Goal: Task Accomplishment & Management: Complete application form

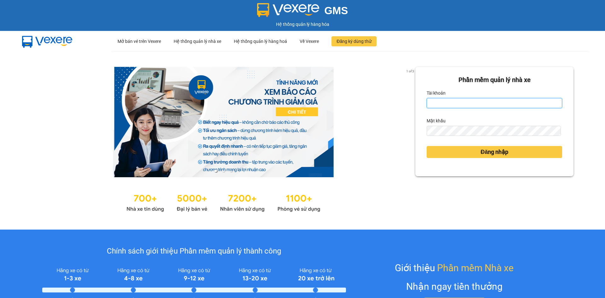
click at [437, 104] on input "Tài khoản" at bounding box center [493, 103] width 135 height 10
type input "thanhtuam.vtp"
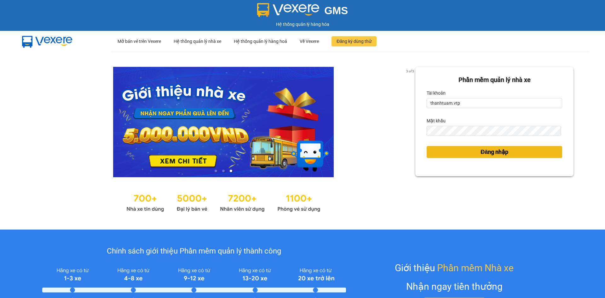
click at [481, 154] on span "Đăng nhập" at bounding box center [494, 151] width 28 height 9
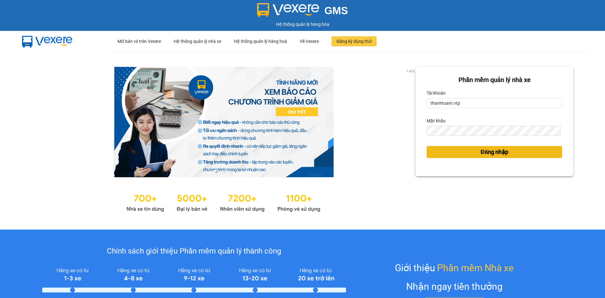
click at [491, 153] on span "Đăng nhập" at bounding box center [494, 151] width 28 height 9
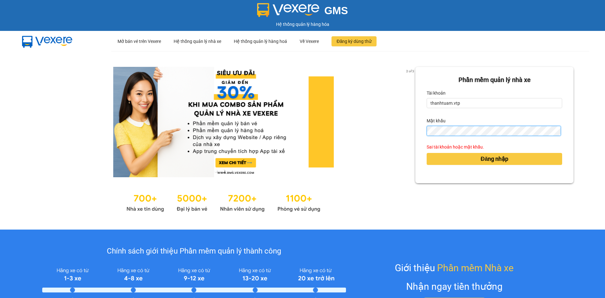
click at [420, 131] on div "Phần mềm quản lý nhà xe Tài khoản thanhtuam.vtp Mật khẩu Sai tài khoản hoặc mật…" at bounding box center [494, 125] width 158 height 116
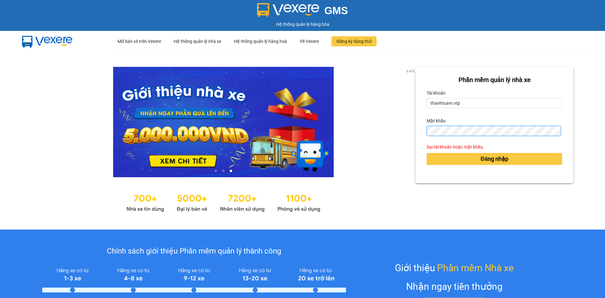
click at [426, 153] on button "Đăng nhập" at bounding box center [493, 159] width 135 height 12
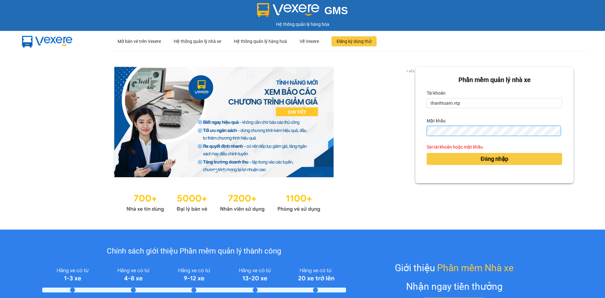
click at [426, 153] on button "Đăng nhập" at bounding box center [493, 159] width 135 height 12
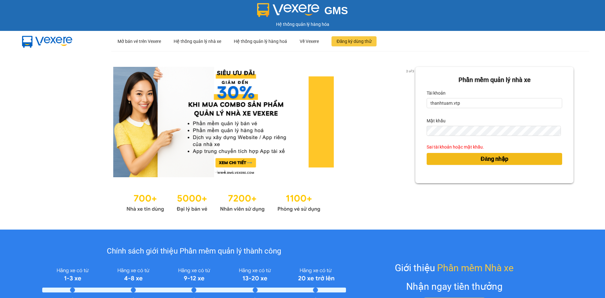
click at [481, 160] on span "Đăng nhập" at bounding box center [494, 158] width 28 height 9
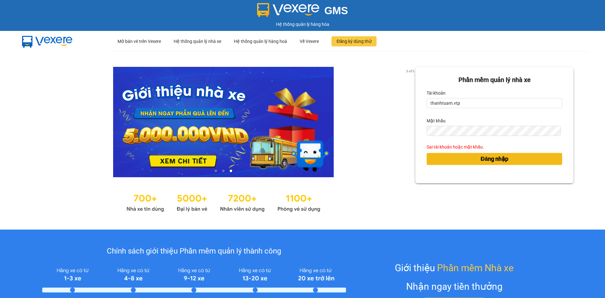
click at [487, 161] on span "Đăng nhập" at bounding box center [494, 158] width 28 height 9
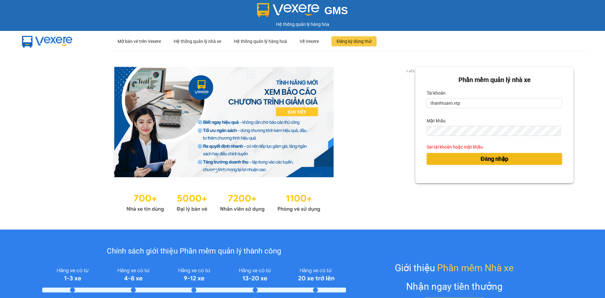
click at [486, 160] on span "Đăng nhập" at bounding box center [494, 158] width 28 height 9
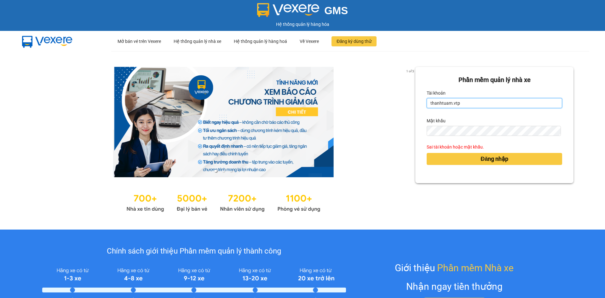
click at [477, 102] on input "thanhtuam.vtp" at bounding box center [493, 103] width 135 height 10
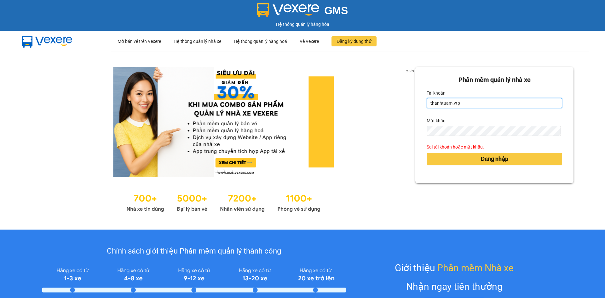
drag, startPoint x: 477, startPoint y: 102, endPoint x: 423, endPoint y: 106, distance: 54.0
click at [426, 106] on input "thanhtuam.vtp" at bounding box center [493, 103] width 135 height 10
click at [446, 107] on input "Tài khoản" at bounding box center [493, 103] width 135 height 10
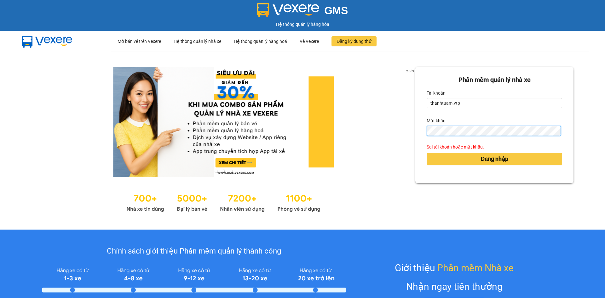
click at [421, 130] on div "Phần mềm quản lý nhà xe Tài khoản thanhtuam.vtp Mật khẩu Sai tài khoản hoặc mật…" at bounding box center [494, 125] width 158 height 116
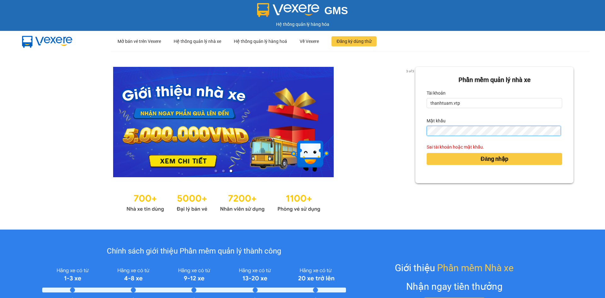
click at [426, 153] on button "Đăng nhập" at bounding box center [493, 159] width 135 height 12
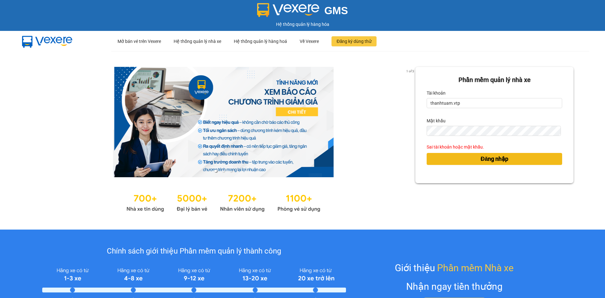
click at [489, 158] on span "Đăng nhập" at bounding box center [494, 158] width 28 height 9
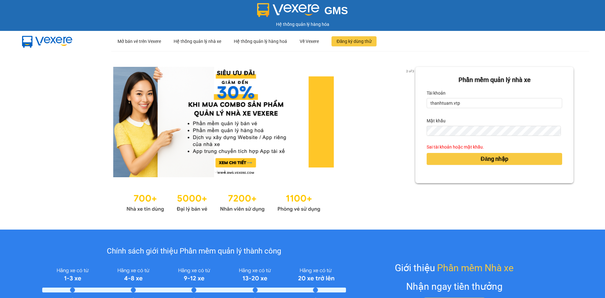
click at [476, 147] on div "Sai tài khoản hoặc mật khẩu." at bounding box center [493, 146] width 135 height 7
click at [480, 147] on div "Sai tài khoản hoặc mật khẩu." at bounding box center [493, 146] width 135 height 7
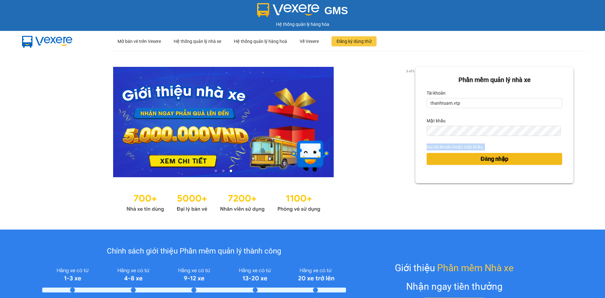
click at [490, 160] on span "Đăng nhập" at bounding box center [494, 158] width 28 height 9
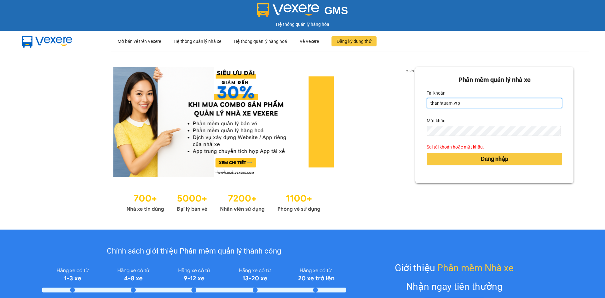
click at [440, 103] on input "thanhtuam.vtp" at bounding box center [493, 103] width 135 height 10
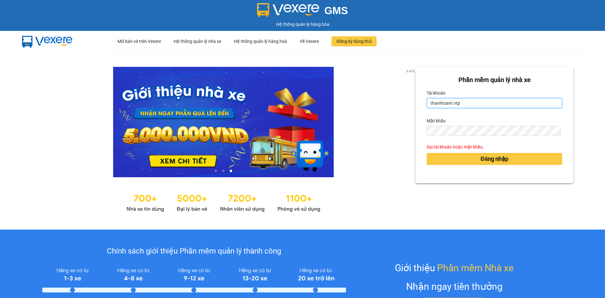
click at [457, 104] on input "thanhtuam.vtp" at bounding box center [493, 103] width 135 height 10
drag, startPoint x: 458, startPoint y: 103, endPoint x: 430, endPoint y: 99, distance: 27.8
click at [429, 102] on input "thanhtuam.vtp" at bounding box center [493, 103] width 135 height 10
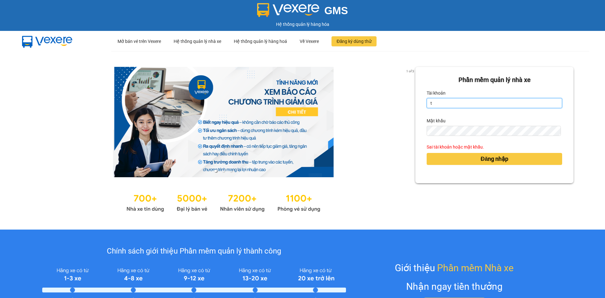
type input "thanhtuan.vtp"
click at [426, 153] on button "Đăng nhập" at bounding box center [493, 159] width 135 height 12
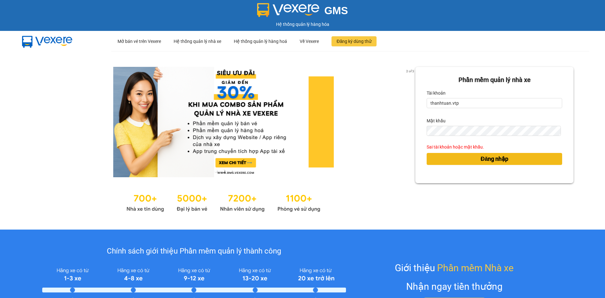
click at [483, 158] on span "Đăng nhập" at bounding box center [494, 158] width 28 height 9
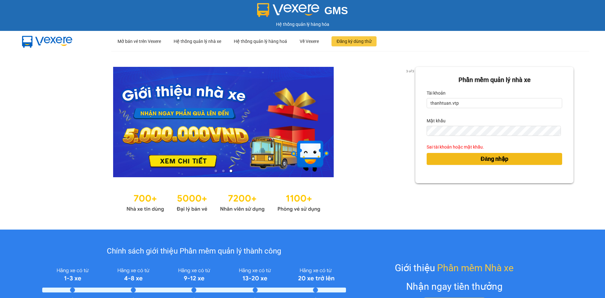
click at [483, 158] on span "Đăng nhập" at bounding box center [494, 158] width 28 height 9
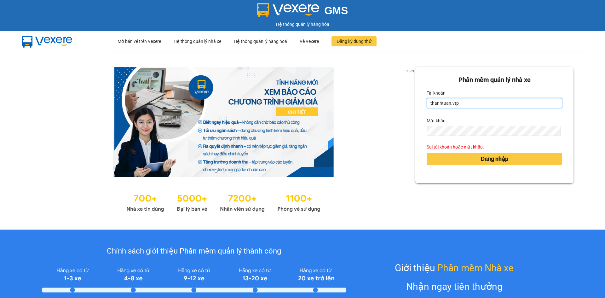
drag, startPoint x: 457, startPoint y: 105, endPoint x: 426, endPoint y: 105, distance: 31.8
click at [426, 105] on input "thanhtuan.vtp" at bounding box center [493, 103] width 135 height 10
click at [395, 89] on div at bounding box center [223, 122] width 384 height 110
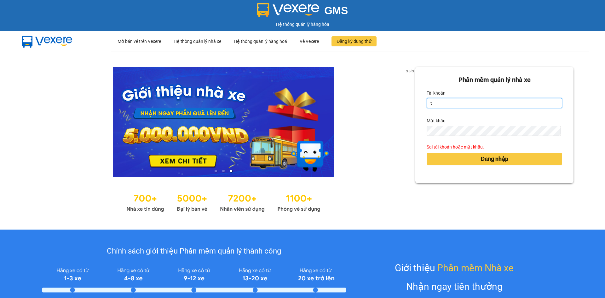
type input "thanhtuan.vtp"
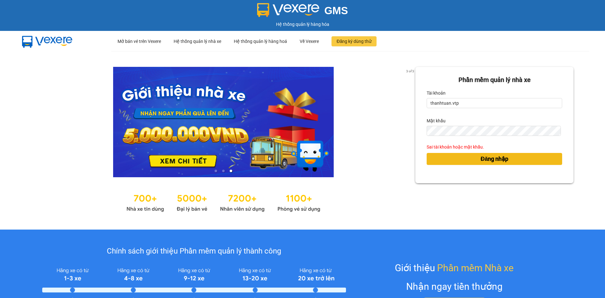
click at [480, 161] on span "Đăng nhập" at bounding box center [494, 158] width 28 height 9
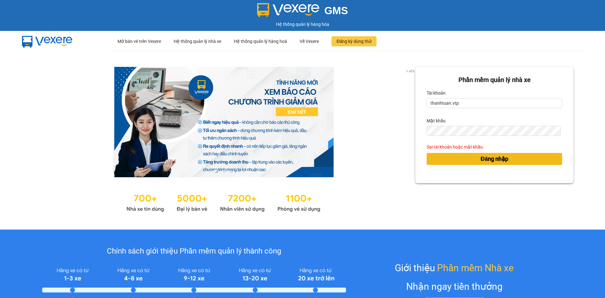
click at [480, 160] on span "Đăng nhập" at bounding box center [494, 158] width 28 height 9
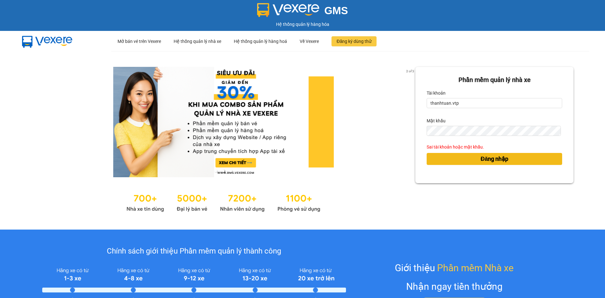
click at [480, 159] on span "Đăng nhập" at bounding box center [494, 158] width 28 height 9
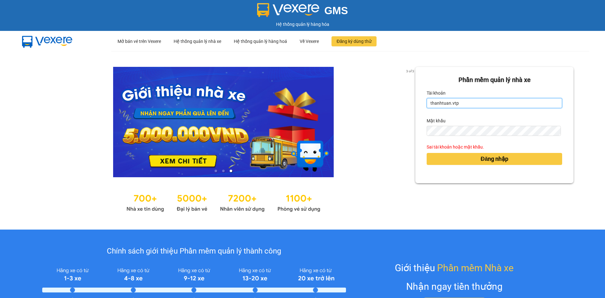
drag, startPoint x: 462, startPoint y: 104, endPoint x: 423, endPoint y: 103, distance: 38.4
click at [426, 103] on input "thanhtuan.vtp" at bounding box center [493, 103] width 135 height 10
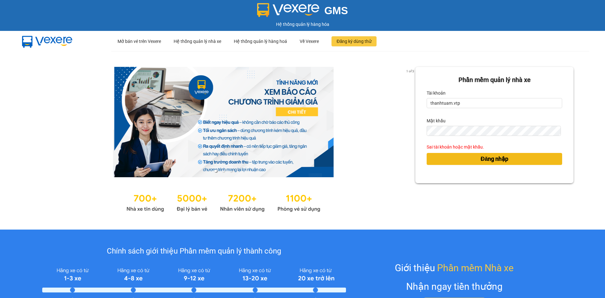
click at [491, 161] on span "Đăng nhập" at bounding box center [494, 158] width 28 height 9
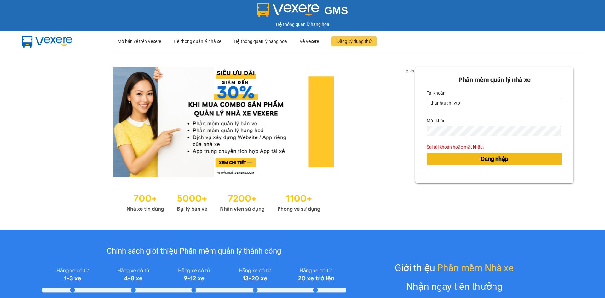
click at [491, 161] on span "Đăng nhập" at bounding box center [494, 158] width 28 height 9
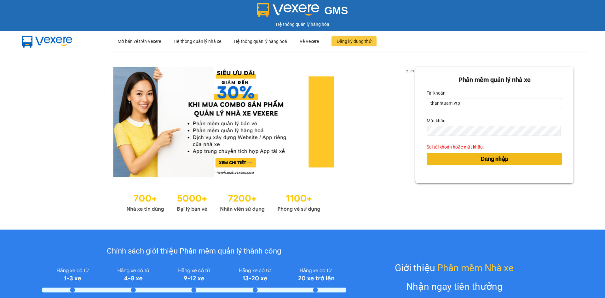
click at [491, 161] on span "Đăng nhập" at bounding box center [494, 158] width 28 height 9
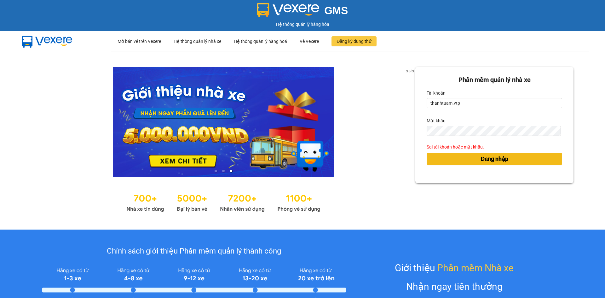
click at [489, 161] on span "Đăng nhập" at bounding box center [494, 158] width 28 height 9
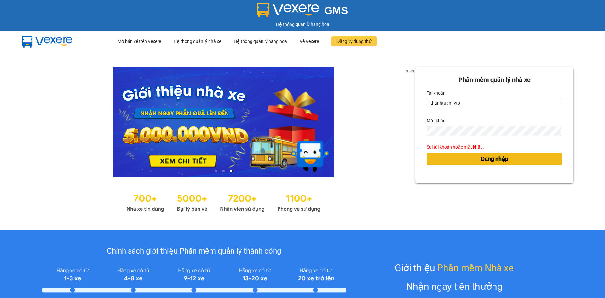
click at [489, 161] on span "Đăng nhập" at bounding box center [494, 158] width 28 height 9
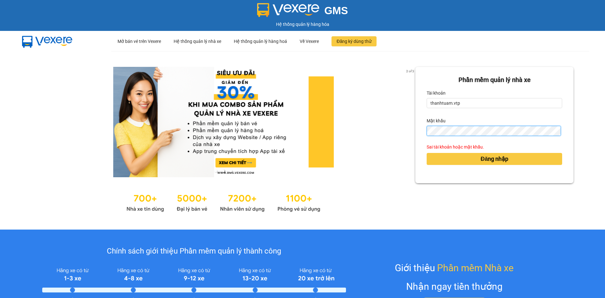
click at [415, 130] on div "Phần mềm quản lý nhà xe Tài khoản thanhtuam.vtp Mật khẩu Sai tài khoản hoặc mật…" at bounding box center [494, 125] width 158 height 116
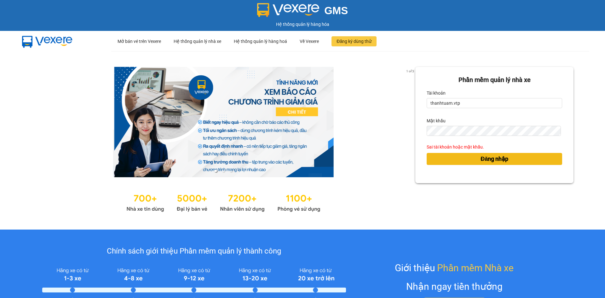
click at [498, 156] on span "Đăng nhập" at bounding box center [494, 158] width 28 height 9
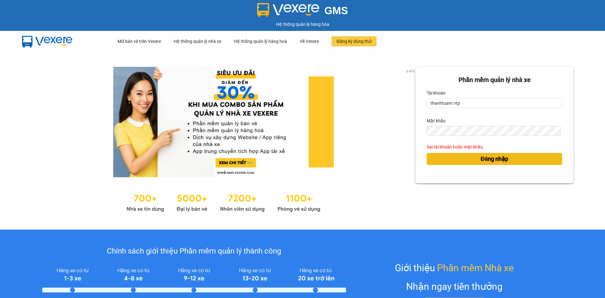
click at [498, 159] on span "Đăng nhập" at bounding box center [494, 158] width 28 height 9
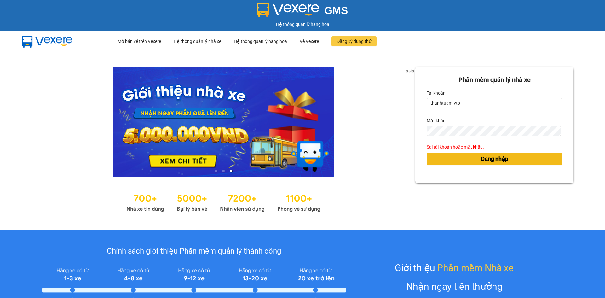
click at [498, 159] on span "Đăng nhập" at bounding box center [494, 158] width 28 height 9
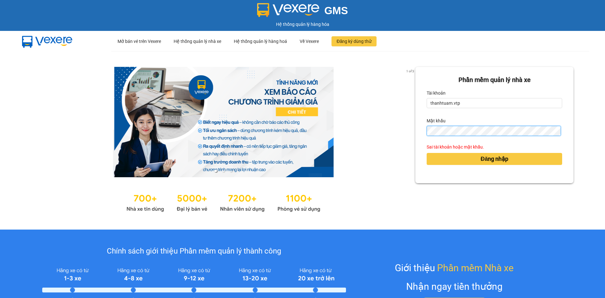
click at [426, 153] on button "Đăng nhập" at bounding box center [493, 159] width 135 height 12
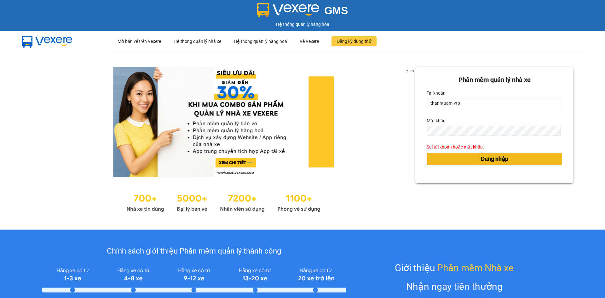
click at [492, 161] on span "Đăng nhập" at bounding box center [494, 158] width 28 height 9
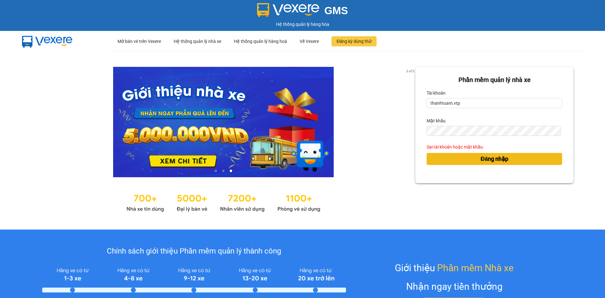
click at [494, 159] on span "Đăng nhập" at bounding box center [494, 158] width 28 height 9
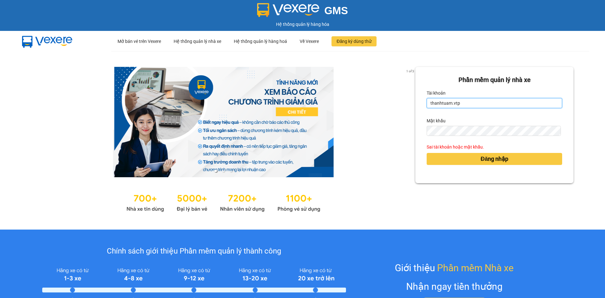
drag, startPoint x: 456, startPoint y: 104, endPoint x: 425, endPoint y: 104, distance: 31.5
click at [426, 104] on input "thanhtuam.vtp" at bounding box center [493, 103] width 135 height 10
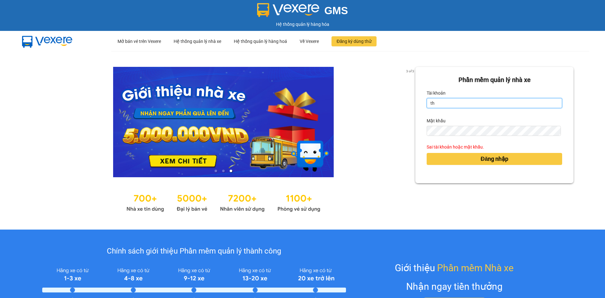
type input "thanhtuan.vtp"
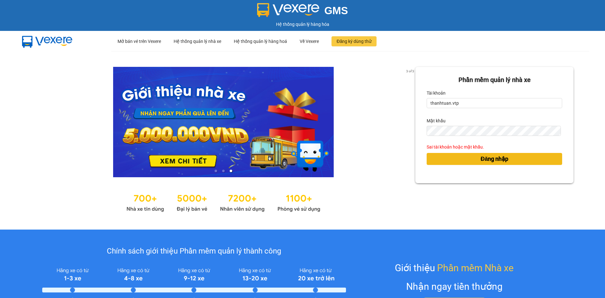
click at [487, 161] on span "Đăng nhập" at bounding box center [494, 158] width 28 height 9
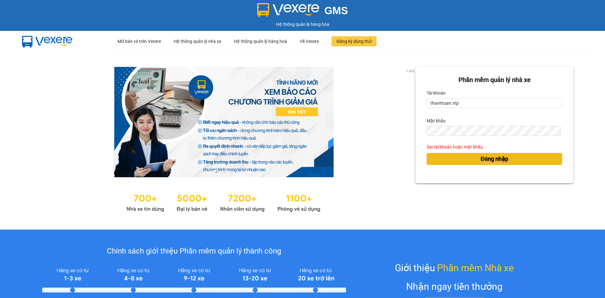
click at [487, 159] on div "Đăng nhập" at bounding box center [493, 158] width 135 height 17
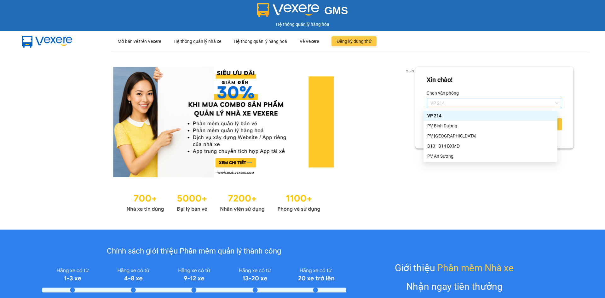
click at [551, 103] on span "VP 214" at bounding box center [494, 102] width 128 height 9
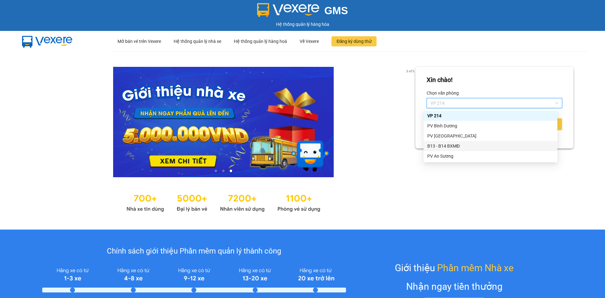
click at [453, 147] on div "B13 - B14 BXMĐ" at bounding box center [490, 145] width 126 height 7
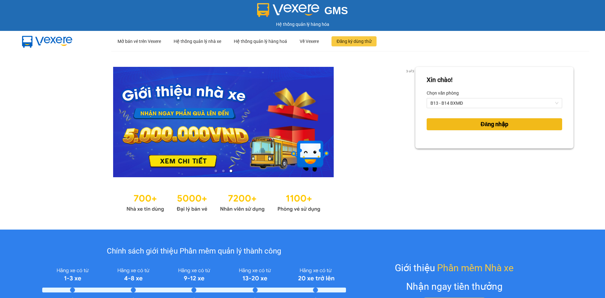
click at [489, 125] on span "Đăng nhập" at bounding box center [494, 124] width 28 height 9
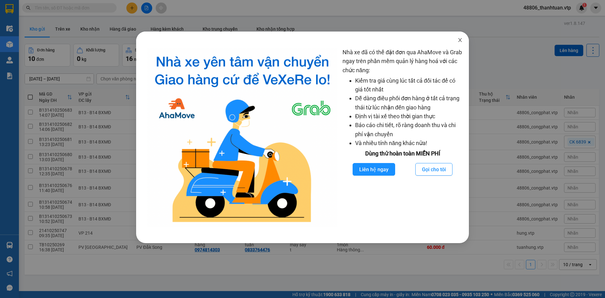
click at [461, 41] on icon "close" at bounding box center [459, 40] width 3 height 4
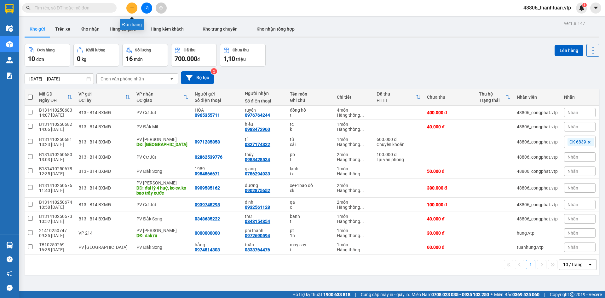
click at [134, 8] on button at bounding box center [131, 8] width 11 height 11
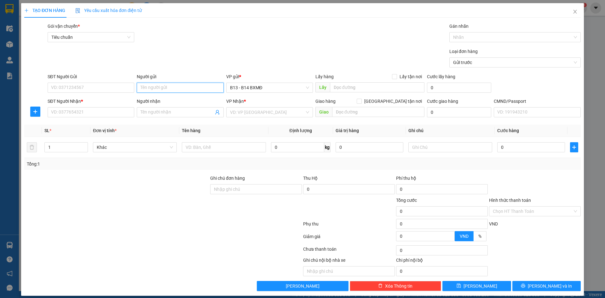
drag, startPoint x: 168, startPoint y: 88, endPoint x: 177, endPoint y: 94, distance: 11.2
click at [169, 88] on input "Người gửi" at bounding box center [180, 88] width 87 height 10
click at [237, 112] on input "search" at bounding box center [267, 111] width 75 height 9
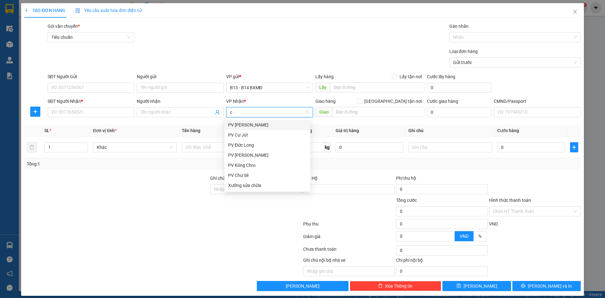
type input "cj"
drag, startPoint x: 242, startPoint y: 127, endPoint x: 156, endPoint y: 105, distance: 88.8
click at [241, 127] on div "PV Cư Jút" at bounding box center [267, 124] width 78 height 7
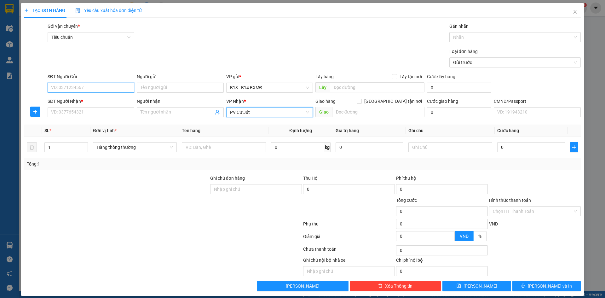
click at [115, 88] on input "SĐT Người Gửi" at bounding box center [91, 88] width 87 height 10
type input "0963454868"
click at [66, 100] on div "0963454868 - TRÂM" at bounding box center [90, 100] width 78 height 7
type input "TRÂM"
type input "0963454868"
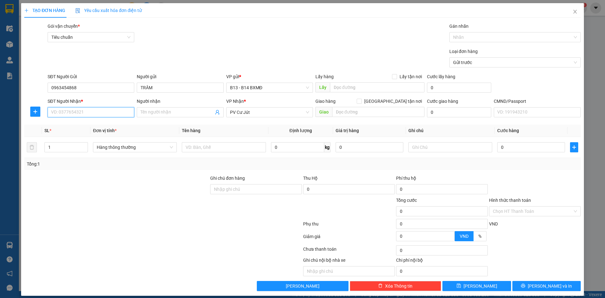
click at [69, 113] on input "SĐT Người Nhận *" at bounding box center [91, 112] width 87 height 10
type input "0977006471"
click at [193, 118] on div "Người nhận Tên người nhận" at bounding box center [180, 109] width 87 height 22
click at [179, 112] on input "Người nhận" at bounding box center [176, 112] width 73 height 7
type input "v"
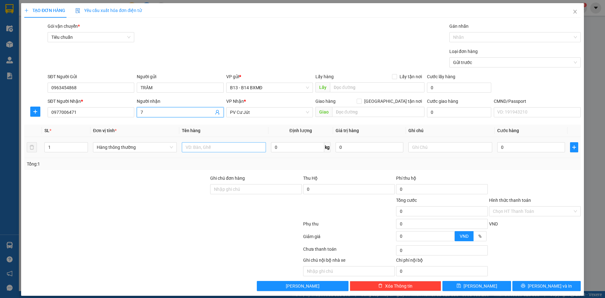
type input "7"
click at [196, 152] on input "text" at bounding box center [224, 147] width 84 height 10
drag, startPoint x: 225, startPoint y: 149, endPoint x: 61, endPoint y: 135, distance: 164.4
click at [61, 135] on table "SL * Đơn vị tính * Tên hàng Định lượng Giá trị hàng Ghi chú Cước hàng 1 Hàng th…" at bounding box center [302, 140] width 556 height 33
type input "lanh"
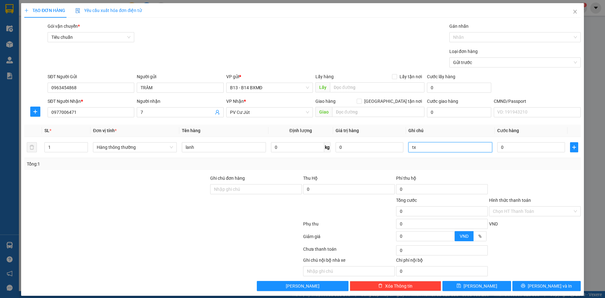
type input "tx"
type input "5"
type input "50"
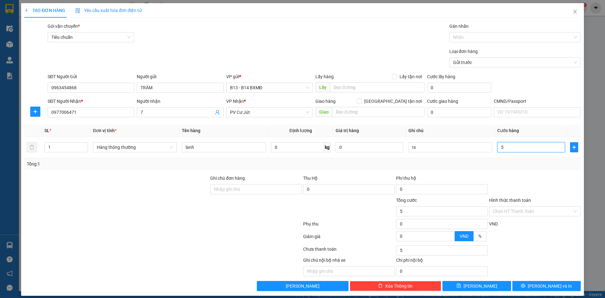
type input "50"
type input "500"
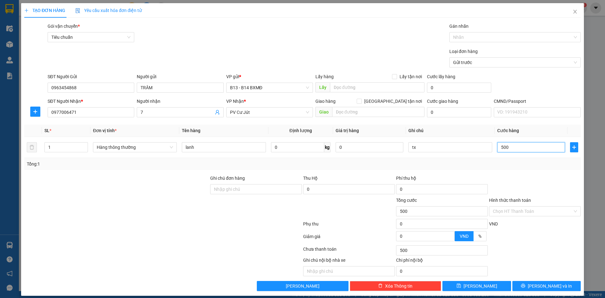
type input "5.000"
type input "50.000"
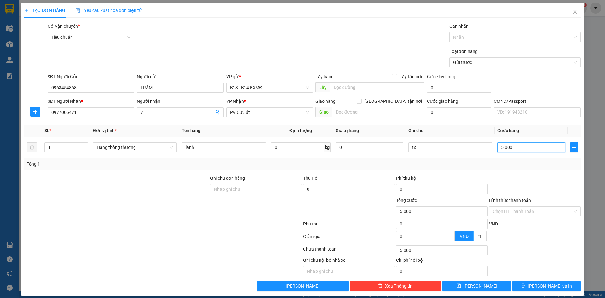
type input "50.000"
click at [504, 212] on input "Hình thức thanh toán" at bounding box center [533, 210] width 80 height 9
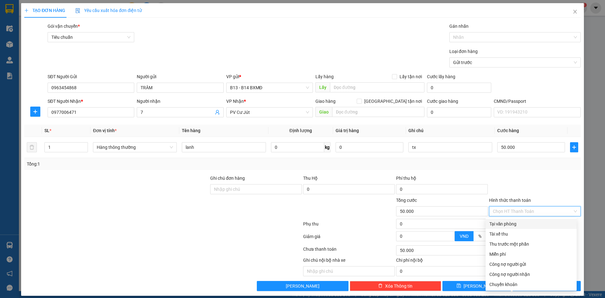
drag, startPoint x: 508, startPoint y: 223, endPoint x: 500, endPoint y: 205, distance: 20.2
click at [505, 216] on div "Transit Pickup Surcharge Ids Transit Deliver Surcharge Ids Transit Deliver Surc…" at bounding box center [302, 157] width 556 height 268
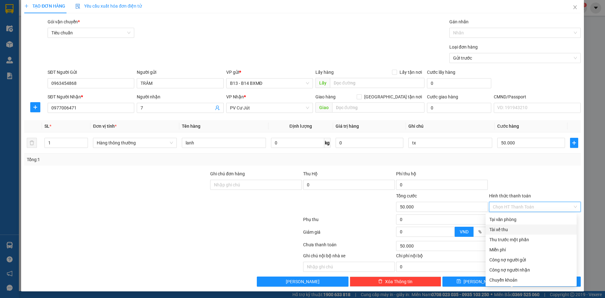
scroll to position [5, 0]
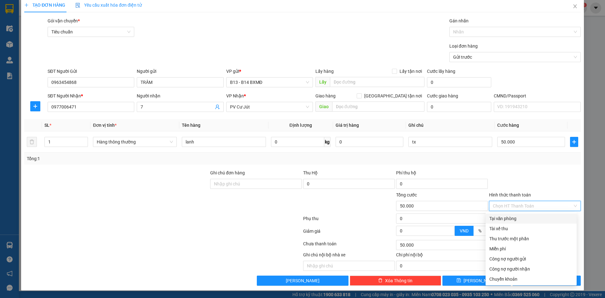
click at [518, 218] on div "Tại văn phòng" at bounding box center [530, 218] width 83 height 7
type input "0"
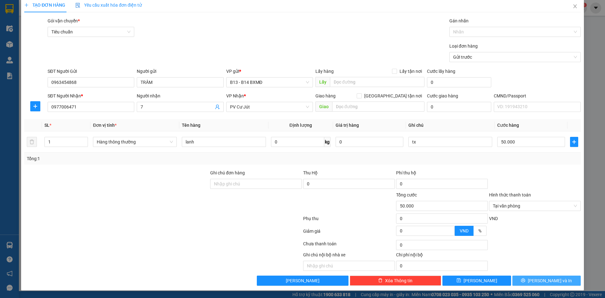
click at [525, 281] on icon "printer" at bounding box center [523, 280] width 4 height 4
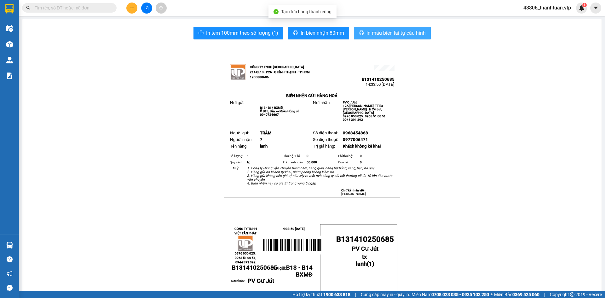
drag, startPoint x: 406, startPoint y: 33, endPoint x: 366, endPoint y: 41, distance: 41.3
click at [404, 34] on span "In mẫu biên lai tự cấu hình" at bounding box center [395, 33] width 59 height 8
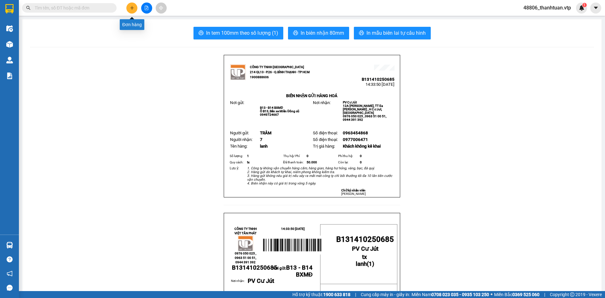
click at [131, 6] on icon "plus" at bounding box center [132, 8] width 4 height 4
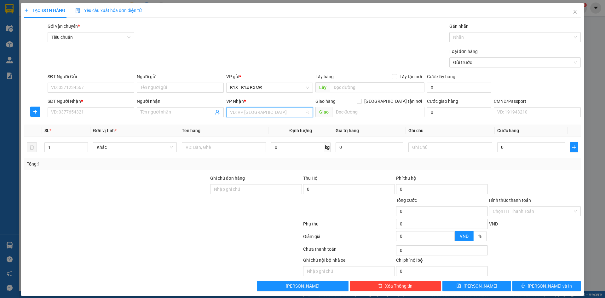
click at [241, 113] on input "search" at bounding box center [267, 111] width 75 height 9
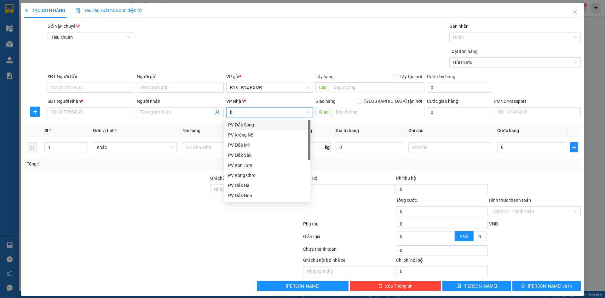
type input "kn"
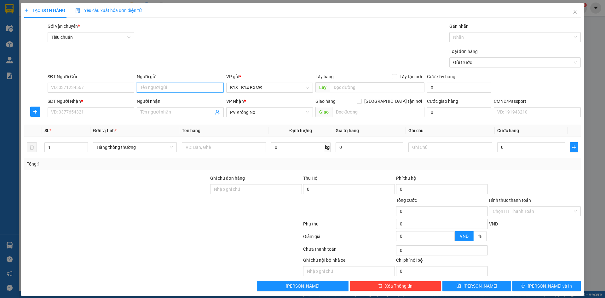
click at [198, 88] on input "Người gửi" at bounding box center [180, 88] width 87 height 10
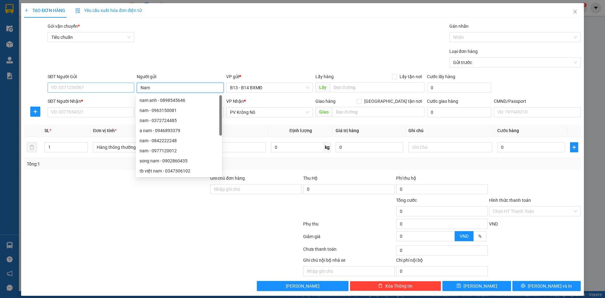
type input "Nam"
click at [77, 90] on input "SĐT Người Gửi" at bounding box center [91, 88] width 87 height 10
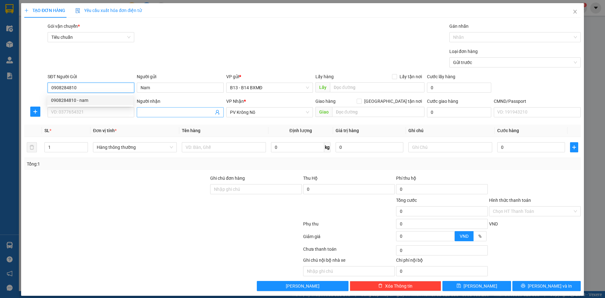
type input "0908284810"
click at [140, 115] on input "Người nhận" at bounding box center [176, 112] width 73 height 7
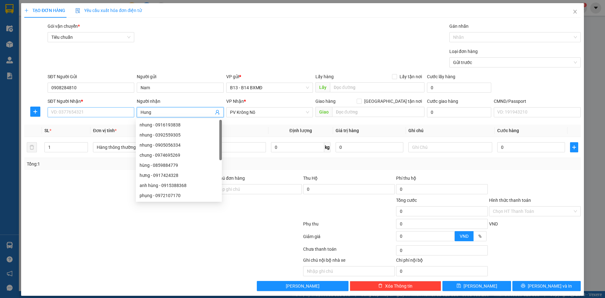
type input "Hung"
click at [117, 115] on input "SĐT Người Nhận *" at bounding box center [91, 112] width 87 height 10
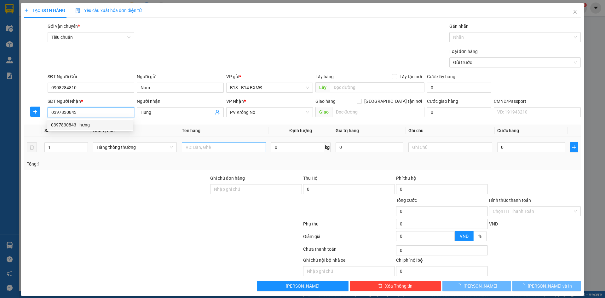
type input "0397830843"
click at [198, 149] on input "text" at bounding box center [224, 147] width 84 height 10
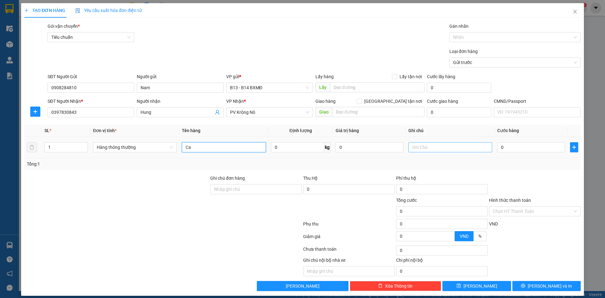
type input "Ca"
click at [450, 149] on input "text" at bounding box center [450, 147] width 84 height 10
type input "b"
click at [503, 145] on input "0" at bounding box center [531, 147] width 68 height 10
type input "5"
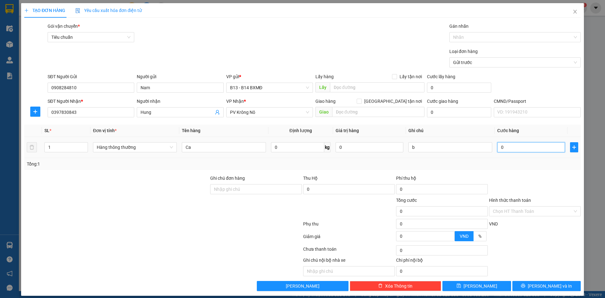
type input "5"
type input "50"
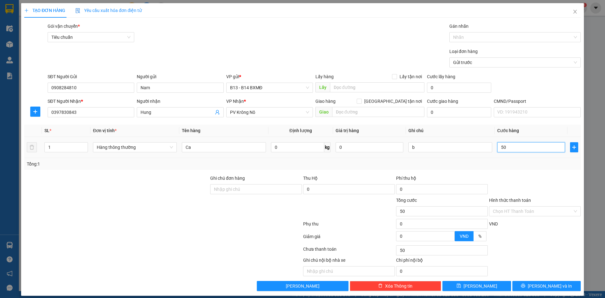
type input "500"
type input "5.000"
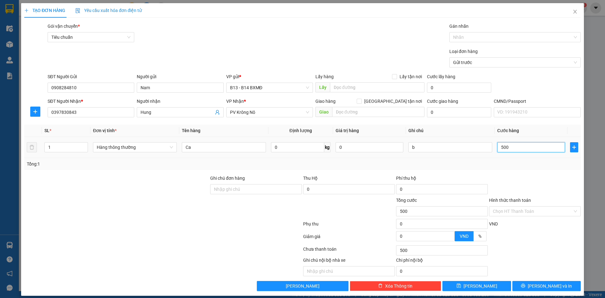
type input "5.000"
type input "50.000"
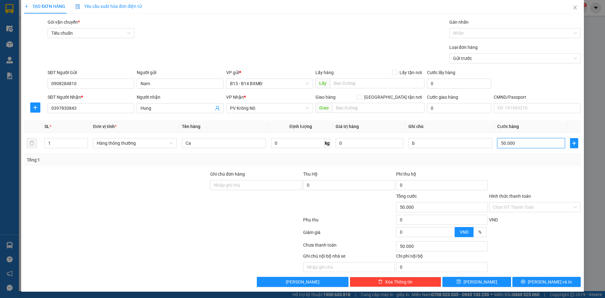
scroll to position [5, 0]
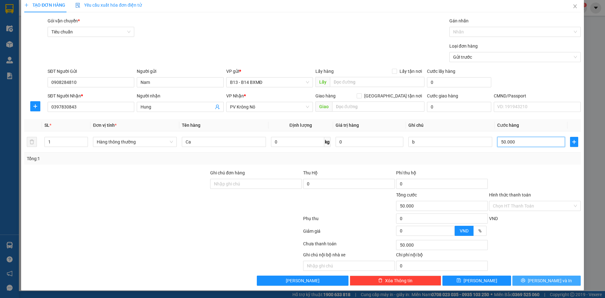
type input "50.000"
click at [539, 280] on span "[PERSON_NAME] và In" at bounding box center [550, 280] width 44 height 7
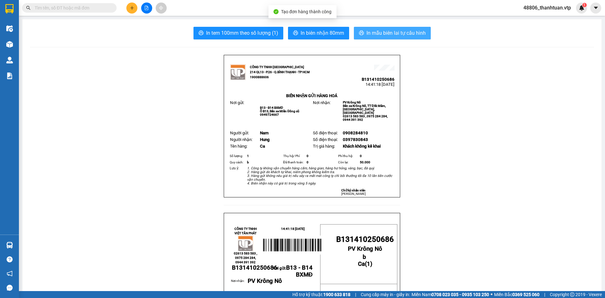
click at [419, 31] on span "In mẫu biên lai tự cấu hình" at bounding box center [395, 33] width 59 height 8
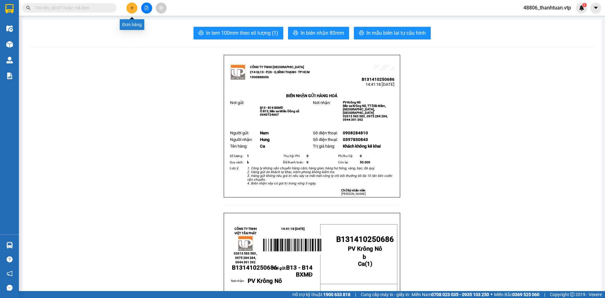
click at [134, 9] on button at bounding box center [131, 8] width 11 height 11
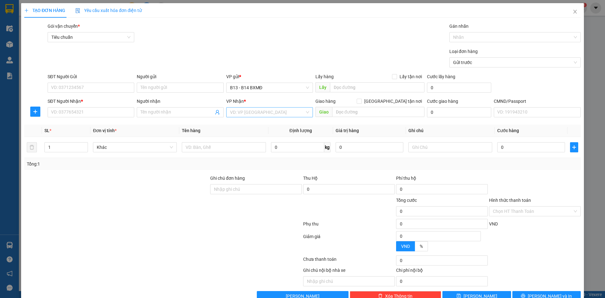
click at [244, 112] on input "search" at bounding box center [267, 111] width 75 height 9
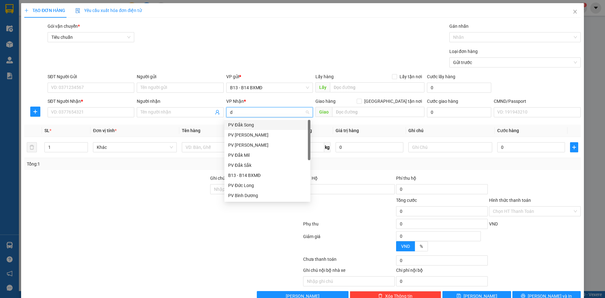
type input "ds"
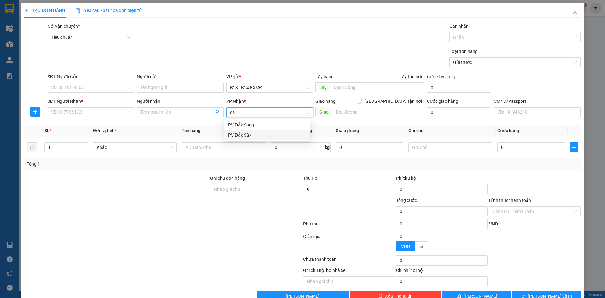
click at [242, 134] on div "PV Đắk Sắk" at bounding box center [267, 134] width 78 height 7
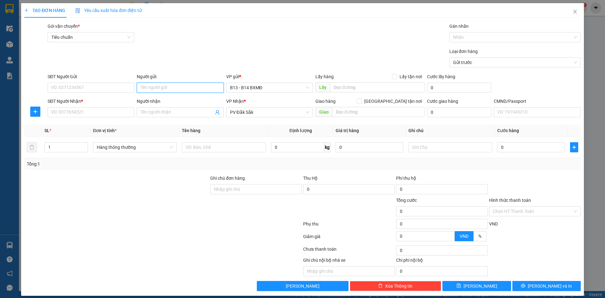
click at [203, 89] on input "Người gửi" at bounding box center [180, 88] width 87 height 10
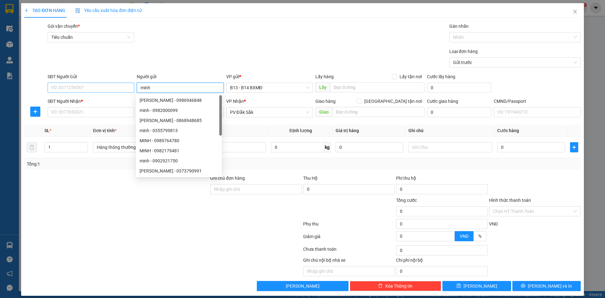
type input "minh"
drag, startPoint x: 75, startPoint y: 89, endPoint x: 74, endPoint y: 86, distance: 3.3
click at [75, 89] on input "SĐT Người Gửi" at bounding box center [91, 88] width 87 height 10
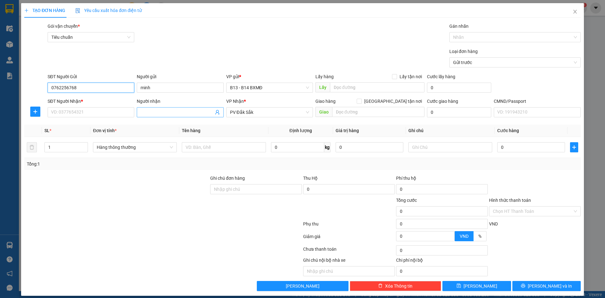
type input "0762256768"
click at [167, 111] on input "Người nhận" at bounding box center [176, 112] width 73 height 7
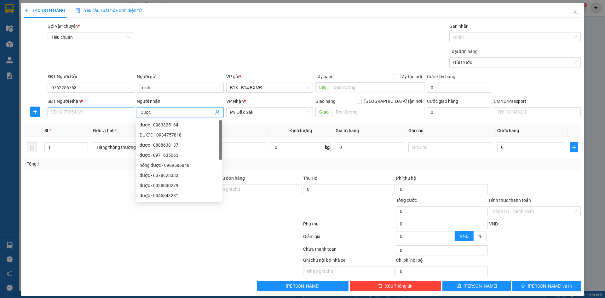
type input "Duoc"
click at [74, 108] on input "SĐT Người Nhận *" at bounding box center [91, 112] width 87 height 10
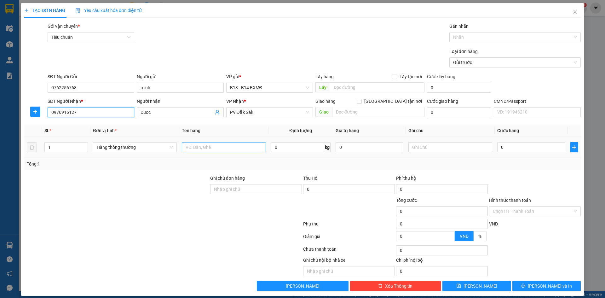
type input "0976916127"
click at [192, 146] on input "text" at bounding box center [224, 147] width 84 height 10
type input "vai"
click at [432, 148] on input "text" at bounding box center [450, 147] width 84 height 10
type input "bao"
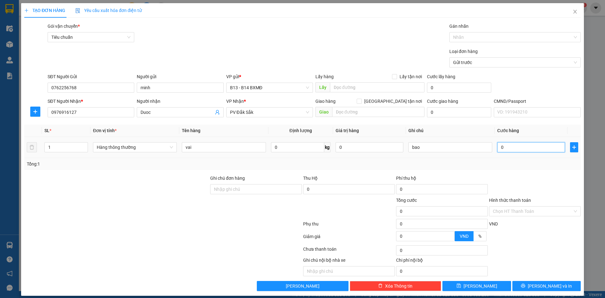
click at [503, 148] on input "0" at bounding box center [531, 147] width 68 height 10
type input "1"
type input "12"
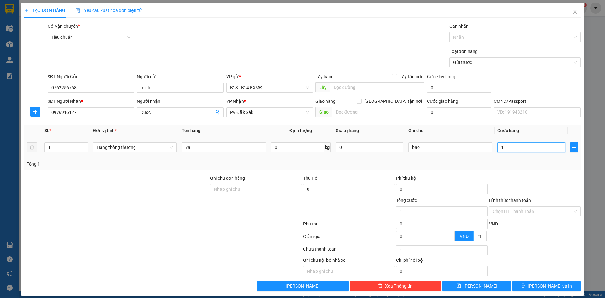
type input "12"
type input "120"
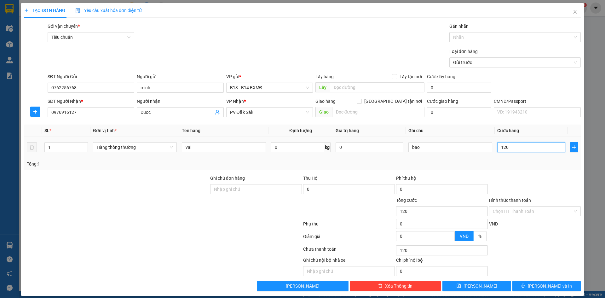
type input "1.200"
type input "12.000"
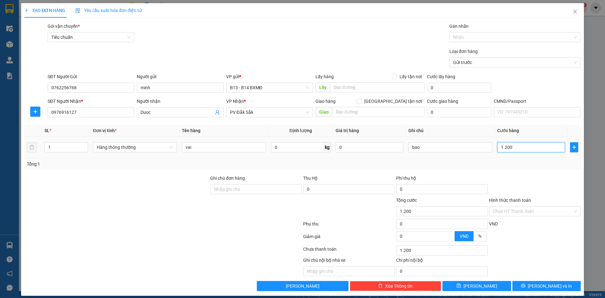
type input "12.000"
type input "120.000"
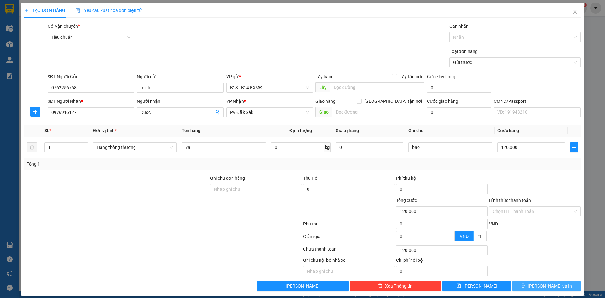
click at [536, 286] on span "[PERSON_NAME] và In" at bounding box center [550, 285] width 44 height 7
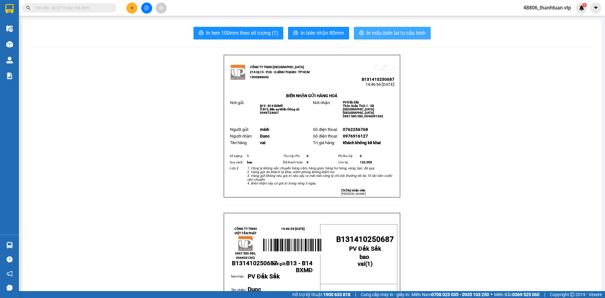
click at [402, 35] on span "In mẫu biên lai tự cấu hình" at bounding box center [395, 33] width 59 height 8
click at [134, 9] on button at bounding box center [131, 8] width 11 height 11
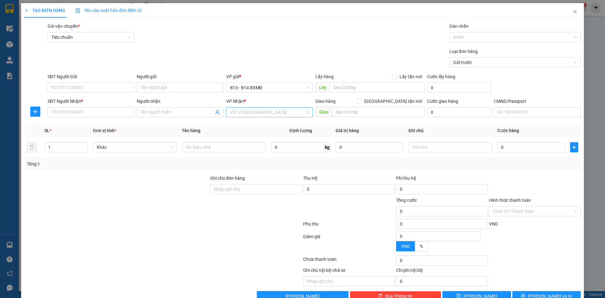
click at [240, 112] on input "search" at bounding box center [267, 111] width 75 height 9
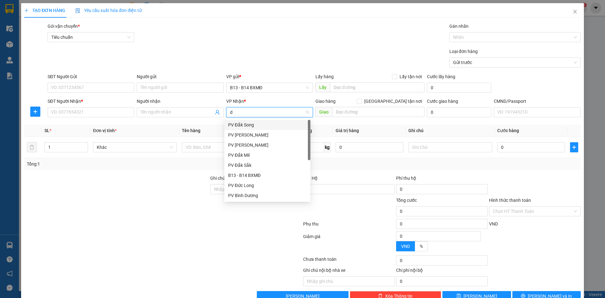
type input "dm"
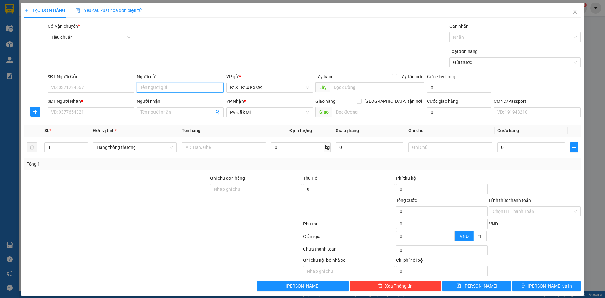
click at [189, 86] on input "Người gửi" at bounding box center [180, 88] width 87 height 10
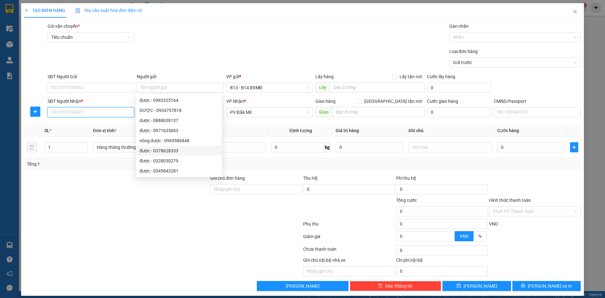
drag, startPoint x: 107, startPoint y: 111, endPoint x: 116, endPoint y: 112, distance: 8.9
click at [108, 111] on input "SĐT Người Nhận *" at bounding box center [91, 112] width 87 height 10
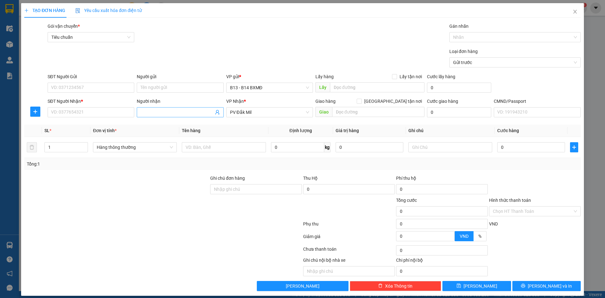
click at [147, 113] on input "Người nhận" at bounding box center [176, 112] width 73 height 7
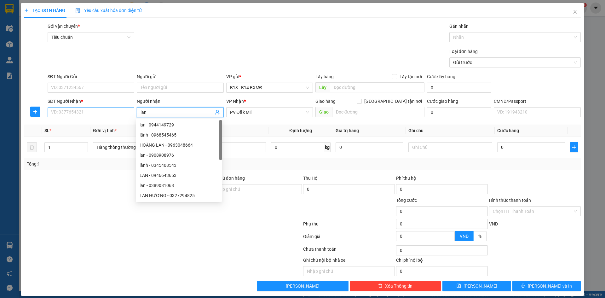
type input "lan"
click at [87, 108] on input "SĐT Người Nhận *" at bounding box center [91, 112] width 87 height 10
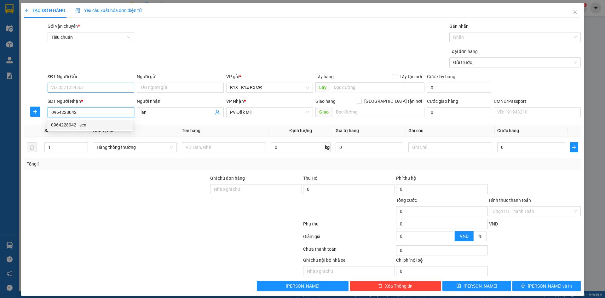
type input "0964228042"
click at [120, 90] on input "SĐT Người Gửi" at bounding box center [91, 88] width 87 height 10
type input "0765105502"
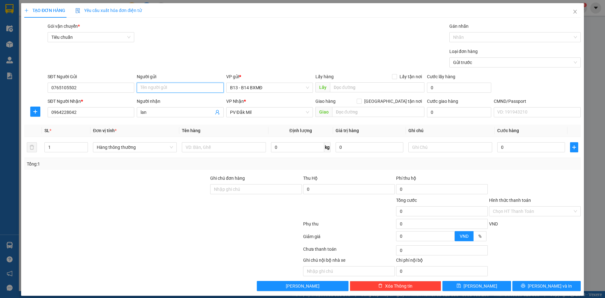
click at [144, 87] on input "Người gửi" at bounding box center [180, 88] width 87 height 10
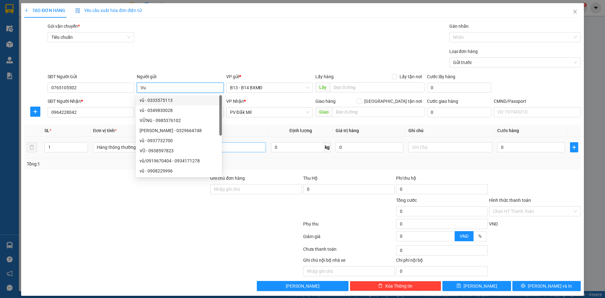
type input "Vu"
click at [240, 148] on input "text" at bounding box center [224, 147] width 84 height 10
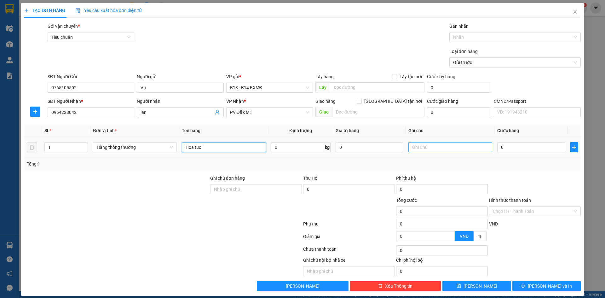
type input "Hoa tuoi"
click at [410, 150] on input "text" at bounding box center [450, 147] width 84 height 10
type input "1th, 1b"
click at [530, 148] on input "0" at bounding box center [531, 147] width 68 height 10
click at [62, 148] on input "1" at bounding box center [66, 146] width 43 height 9
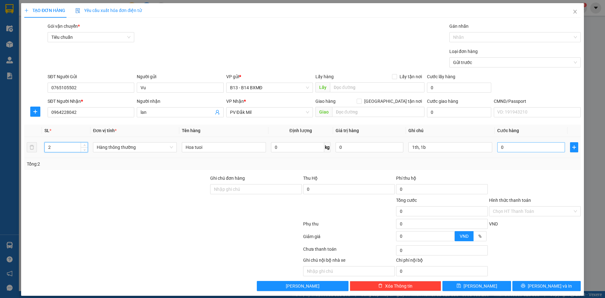
type input "2"
click at [500, 150] on input "0" at bounding box center [531, 147] width 68 height 10
type input "2"
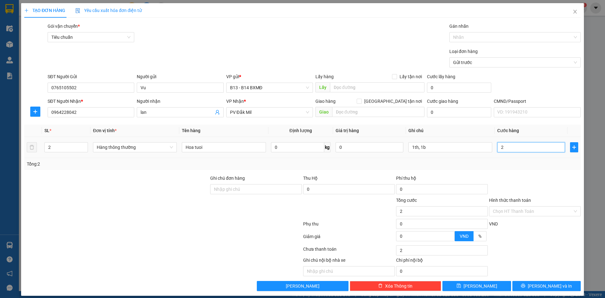
type input "20"
type input "200"
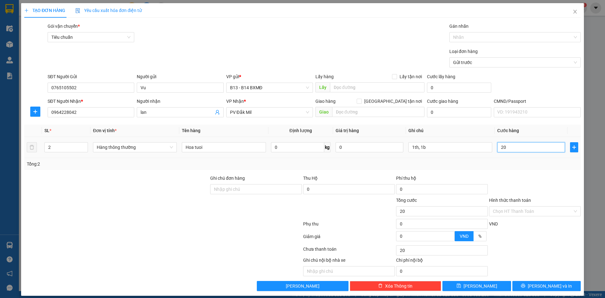
type input "200"
type input "2.000"
type input "20.000"
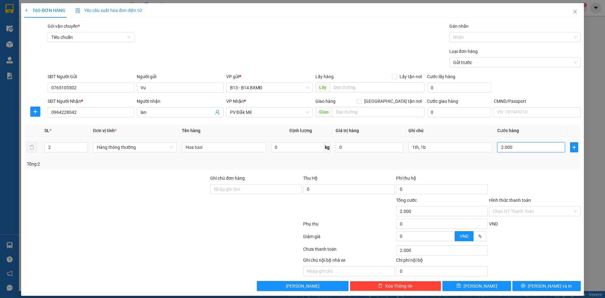
type input "20.000"
type input "200.000"
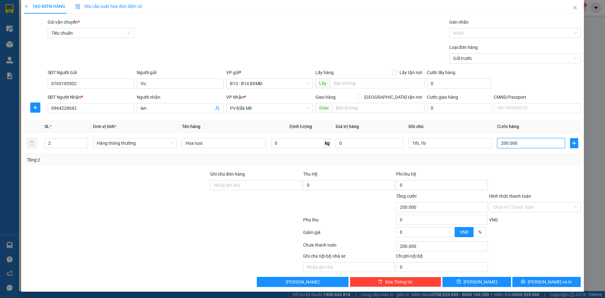
scroll to position [5, 0]
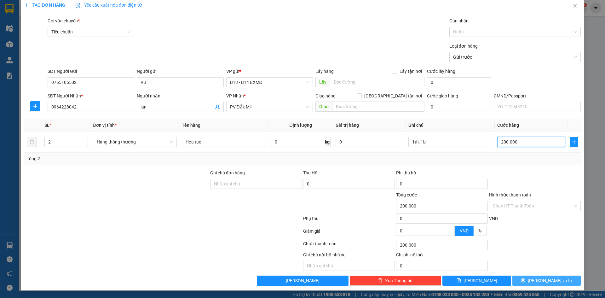
type input "200.000"
click at [540, 281] on span "[PERSON_NAME] và In" at bounding box center [550, 280] width 44 height 7
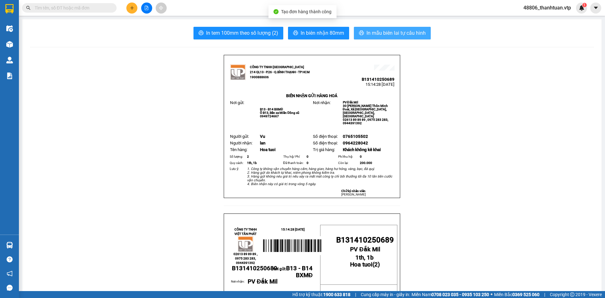
click at [378, 31] on span "In mẫu biên lai tự cấu hình" at bounding box center [395, 33] width 59 height 8
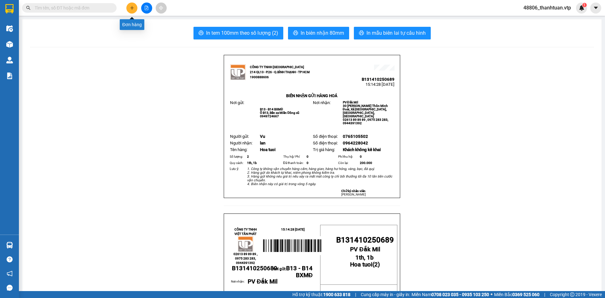
click at [132, 9] on icon "plus" at bounding box center [132, 8] width 4 height 4
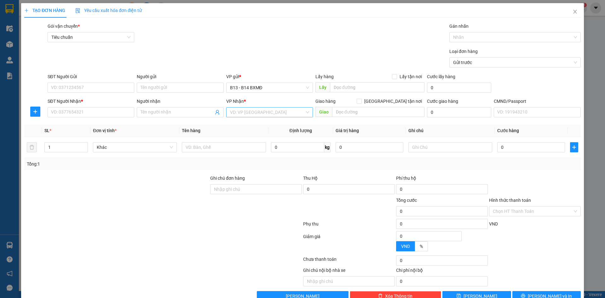
click at [247, 115] on input "search" at bounding box center [267, 111] width 75 height 9
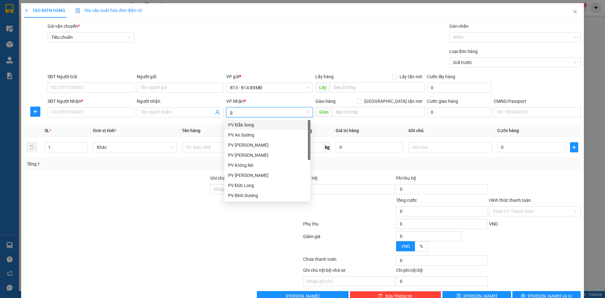
type input "gn"
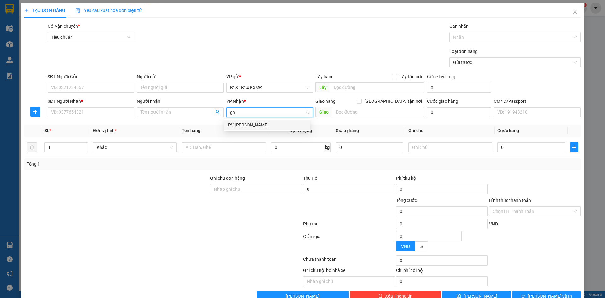
drag, startPoint x: 249, startPoint y: 124, endPoint x: 163, endPoint y: 82, distance: 95.4
click at [248, 122] on div "PV [PERSON_NAME]" at bounding box center [267, 124] width 78 height 7
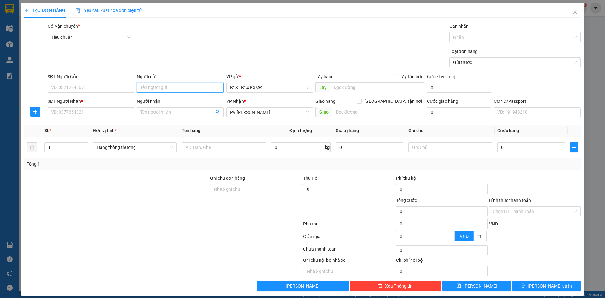
click at [166, 89] on input "Người gửi" at bounding box center [180, 88] width 87 height 10
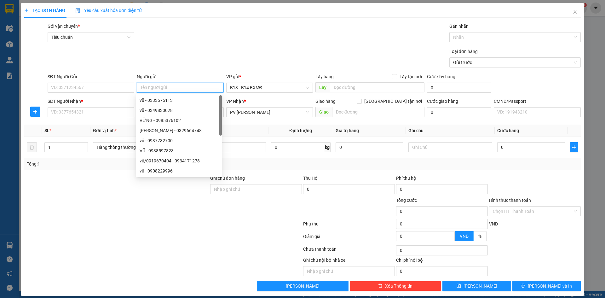
type input "F"
type input "duy"
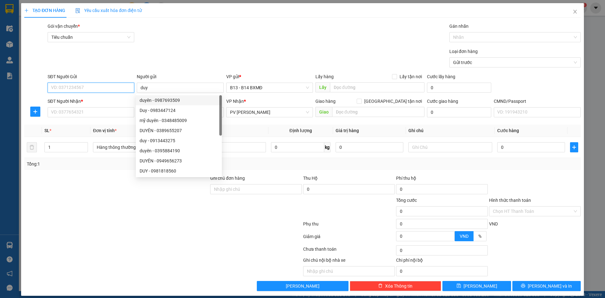
click at [104, 89] on input "SĐT Người Gửi" at bounding box center [91, 88] width 87 height 10
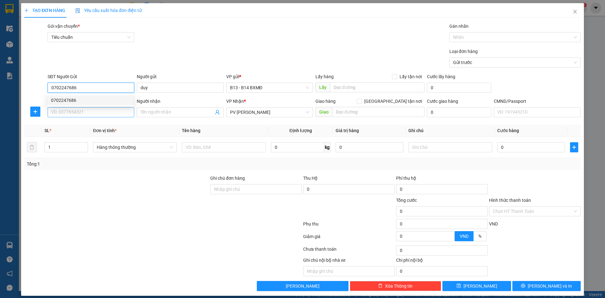
type input "0702247686"
click at [118, 111] on input "SĐT Người Nhận *" at bounding box center [91, 112] width 87 height 10
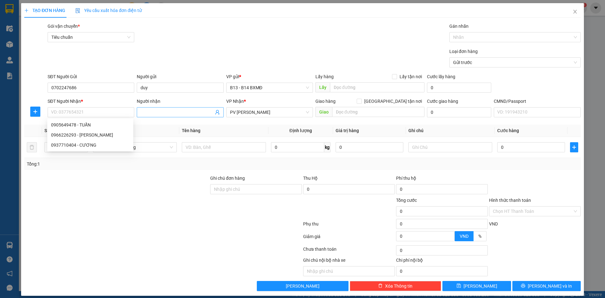
click at [148, 113] on input "Người nhận" at bounding box center [176, 112] width 73 height 7
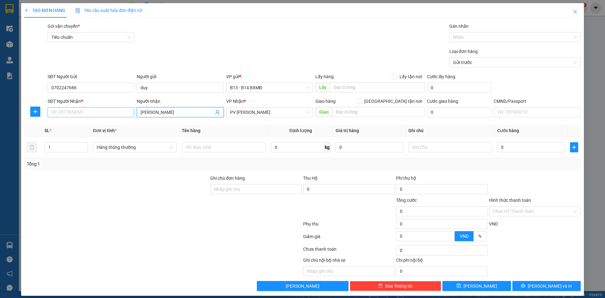
type input "[PERSON_NAME]"
click at [117, 111] on input "SĐT Người Nhận *" at bounding box center [91, 112] width 87 height 10
type input "0966226293"
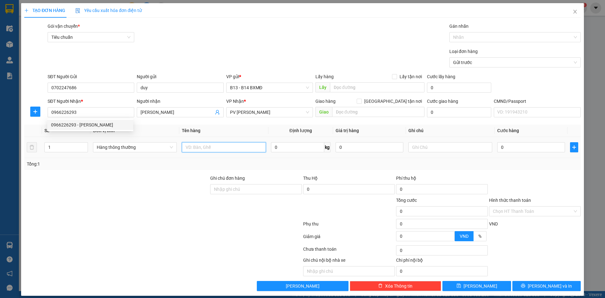
click at [211, 147] on input "text" at bounding box center [224, 147] width 84 height 10
type input "n"
type input "thiet bi"
click at [499, 147] on input "0" at bounding box center [531, 147] width 68 height 10
click at [441, 150] on input "text" at bounding box center [450, 147] width 84 height 10
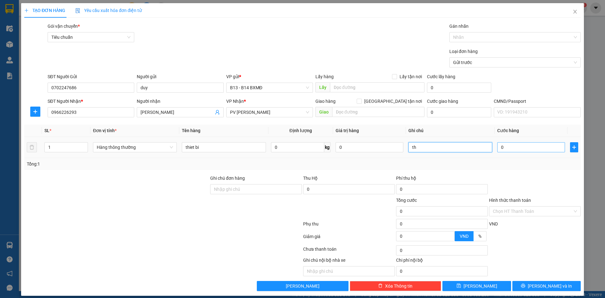
type input "th"
click at [503, 143] on input "0" at bounding box center [531, 147] width 68 height 10
type input "6"
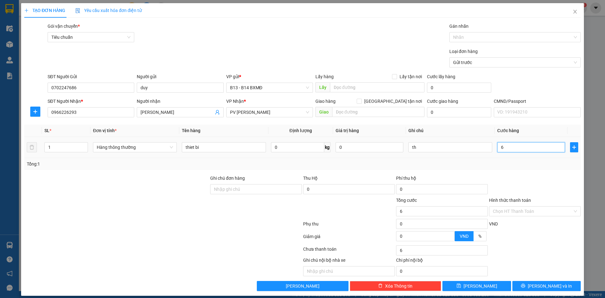
type input "60"
type input "600"
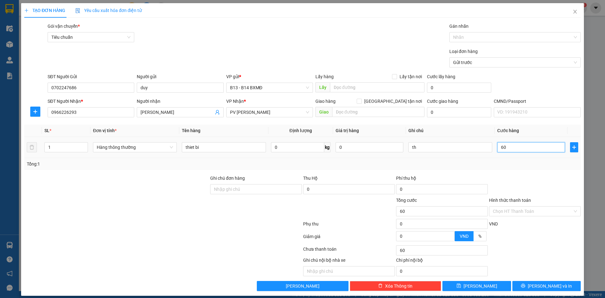
type input "600"
type input "6.000"
type input "60.000"
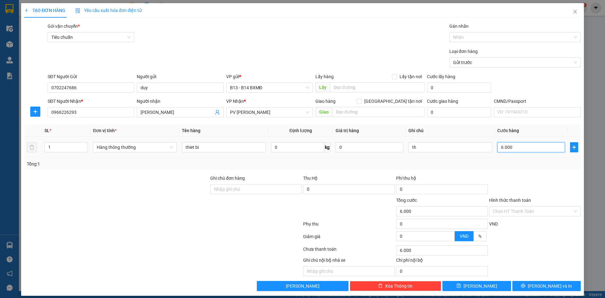
type input "60.000"
click at [548, 287] on span "[PERSON_NAME] và In" at bounding box center [550, 285] width 44 height 7
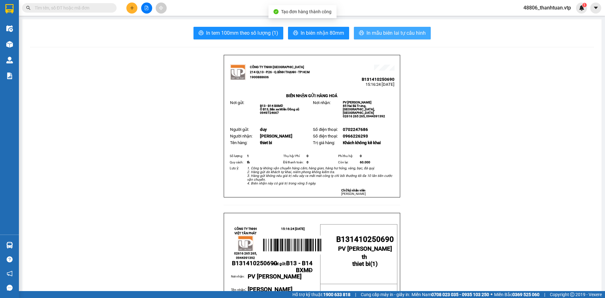
click at [374, 34] on span "In mẫu biên lai tự cấu hình" at bounding box center [395, 33] width 59 height 8
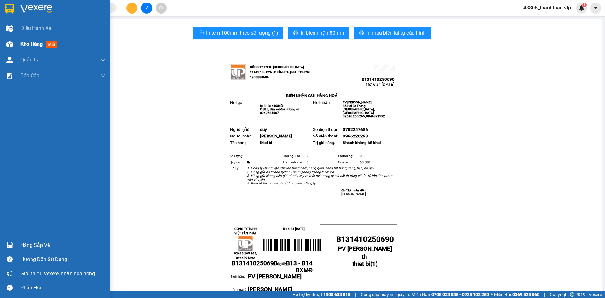
click at [25, 43] on span "Kho hàng" at bounding box center [31, 44] width 22 height 6
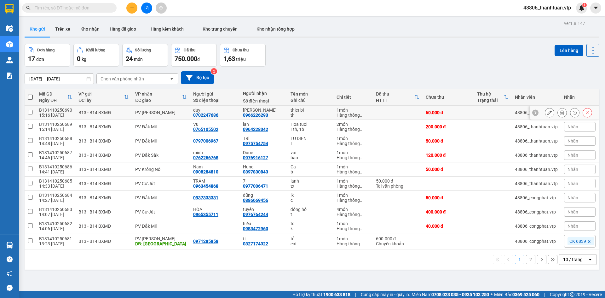
click at [344, 114] on div "Hàng thông ..." at bounding box center [352, 114] width 33 height 5
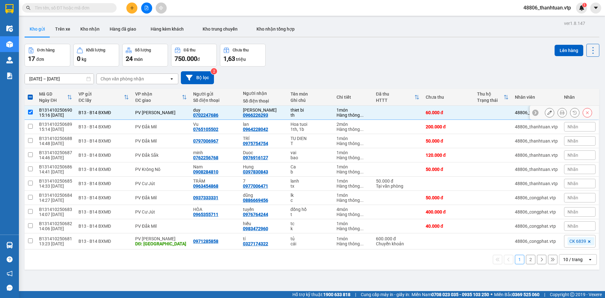
click at [89, 112] on div "B13 - B14 BXMĐ" at bounding box center [103, 112] width 50 height 5
checkbox input "false"
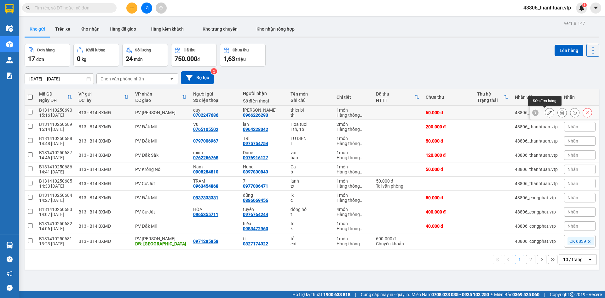
click at [547, 112] on icon at bounding box center [549, 112] width 4 height 4
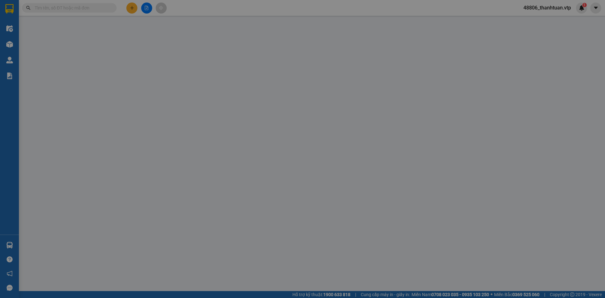
type input "0702247686"
type input "duy"
type input "0966226293"
type input "[PERSON_NAME]"
type input "0"
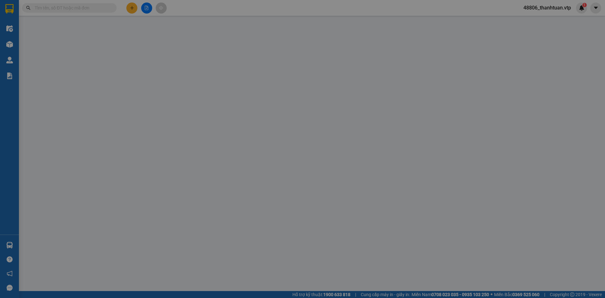
type input "60.000"
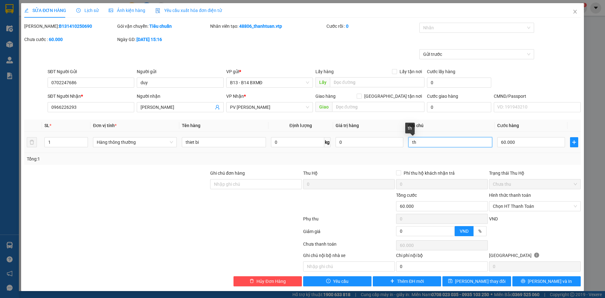
click at [447, 144] on input "th" at bounding box center [450, 142] width 84 height 10
type input "th (khong bao be)"
click at [552, 283] on span "[PERSON_NAME] và In" at bounding box center [550, 280] width 44 height 7
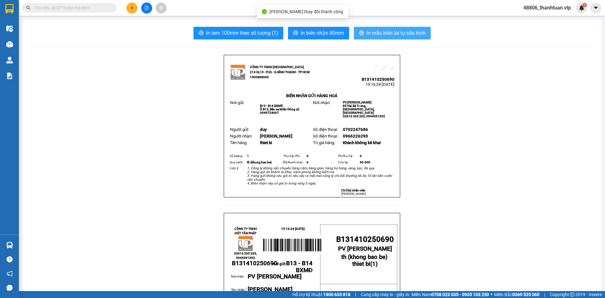
click at [410, 31] on span "In mẫu biên lai tự cấu hình" at bounding box center [395, 33] width 59 height 8
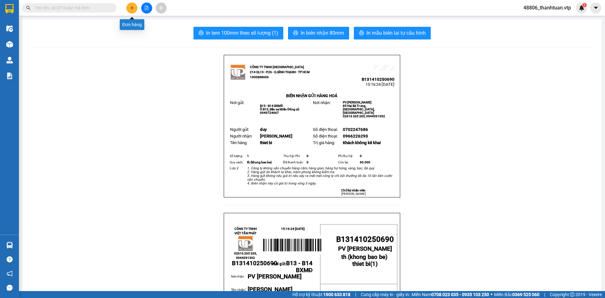
click at [129, 7] on button at bounding box center [131, 8] width 11 height 11
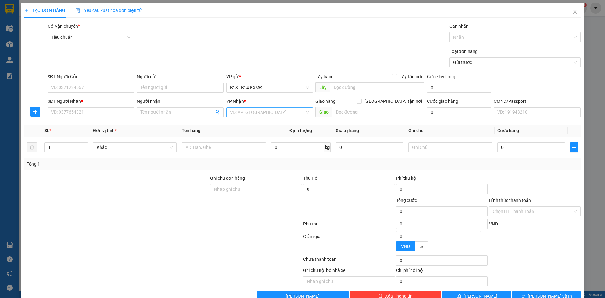
click at [254, 112] on input "search" at bounding box center [267, 111] width 75 height 9
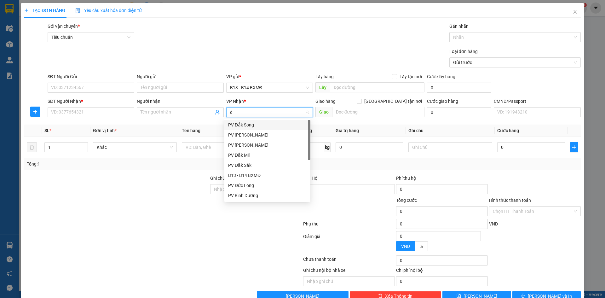
type input "dm"
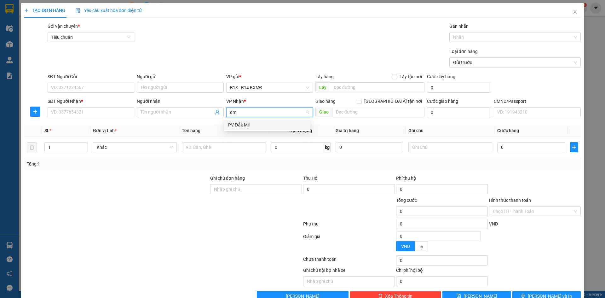
click at [243, 127] on div "PV Đắk Mil" at bounding box center [267, 124] width 78 height 7
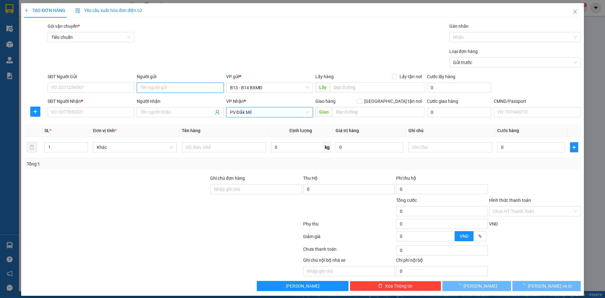
click at [178, 88] on input "Người gửi" at bounding box center [180, 88] width 87 height 10
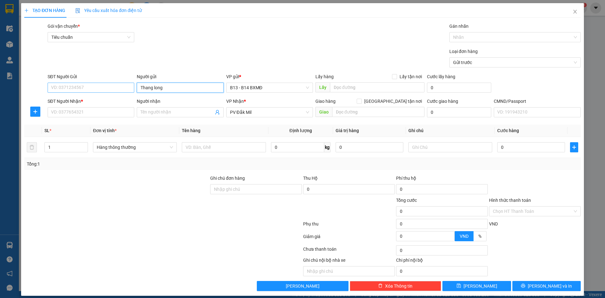
type input "Thang long"
click at [109, 88] on input "SĐT Người Gửi" at bounding box center [91, 88] width 87 height 10
type input "0962539969"
click at [167, 111] on input "Người nhận" at bounding box center [176, 112] width 73 height 7
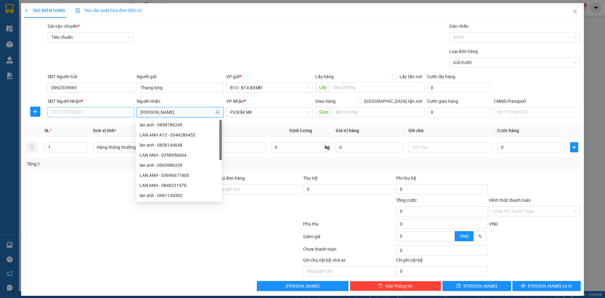
type input "[PERSON_NAME]"
click at [94, 111] on input "SĐT Người Nhận *" at bounding box center [91, 112] width 87 height 10
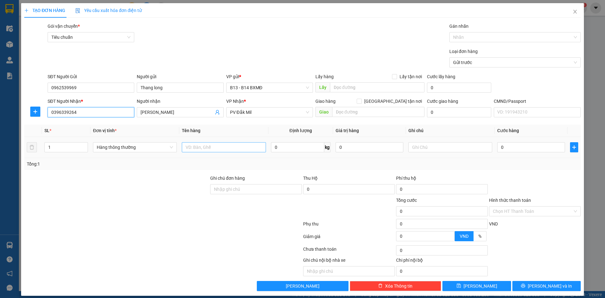
type input "0396339264"
click at [218, 149] on input "text" at bounding box center [224, 147] width 84 height 10
type input "QA"
click at [436, 146] on input "text" at bounding box center [450, 147] width 84 height 10
type input "boc"
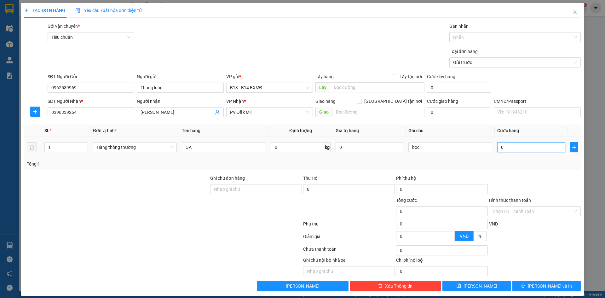
click at [510, 148] on input "0" at bounding box center [531, 147] width 68 height 10
type input "4"
type input "40"
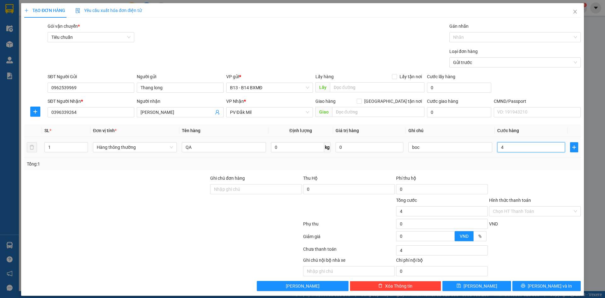
type input "40"
type input "400"
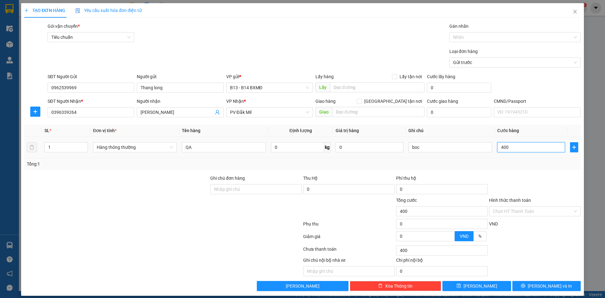
type input "4.000"
type input "40.000"
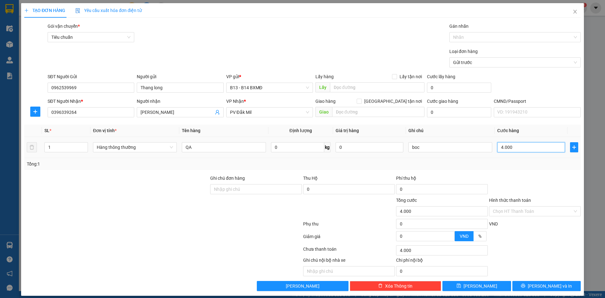
type input "40.000"
click at [547, 287] on span "[PERSON_NAME] và In" at bounding box center [550, 285] width 44 height 7
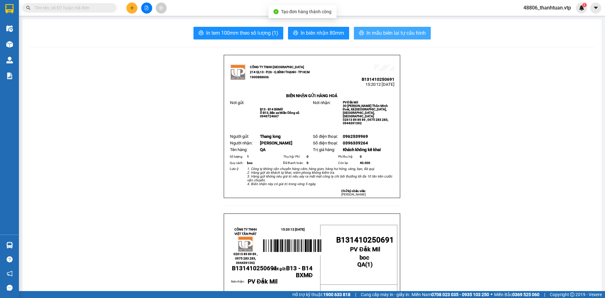
click at [401, 31] on span "In mẫu biên lai tự cấu hình" at bounding box center [395, 33] width 59 height 8
